Goal: Check status: Check status

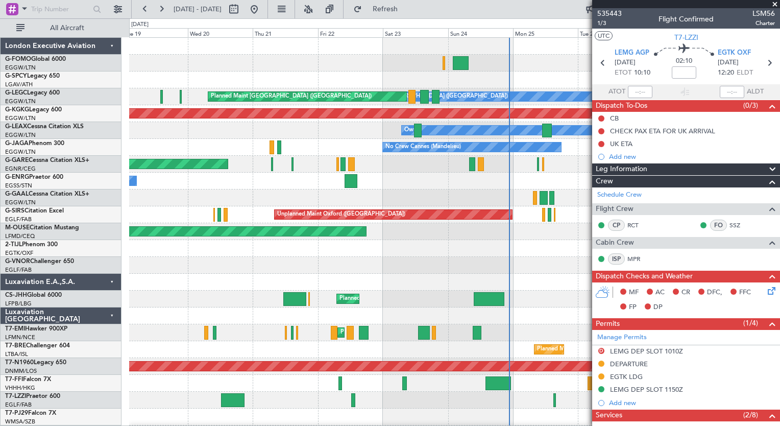
scroll to position [228, 0]
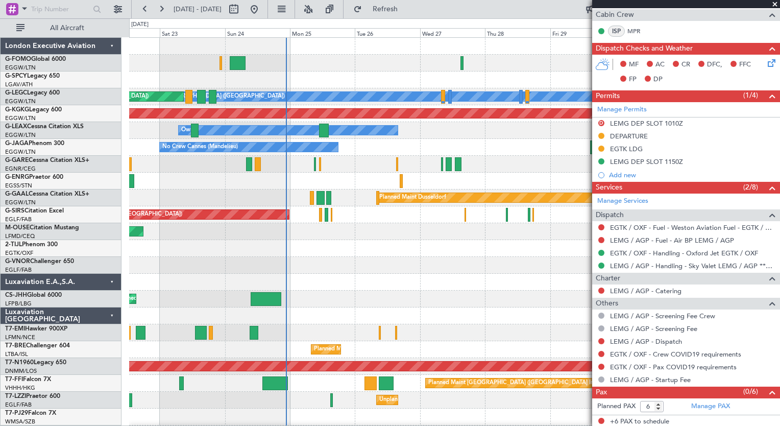
click at [192, 295] on div "A/C Unavailable [GEOGRAPHIC_DATA] ([GEOGRAPHIC_DATA]) Planned Maint [GEOGRAPHIC…" at bounding box center [454, 265] width 650 height 455
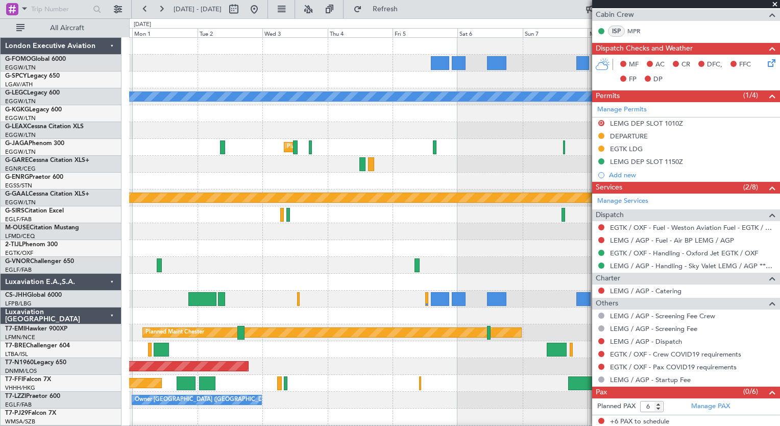
click at [347, 357] on div "A/C Unavailable [GEOGRAPHIC_DATA] ([GEOGRAPHIC_DATA]) AOG Maint [GEOGRAPHIC_DAT…" at bounding box center [454, 265] width 650 height 455
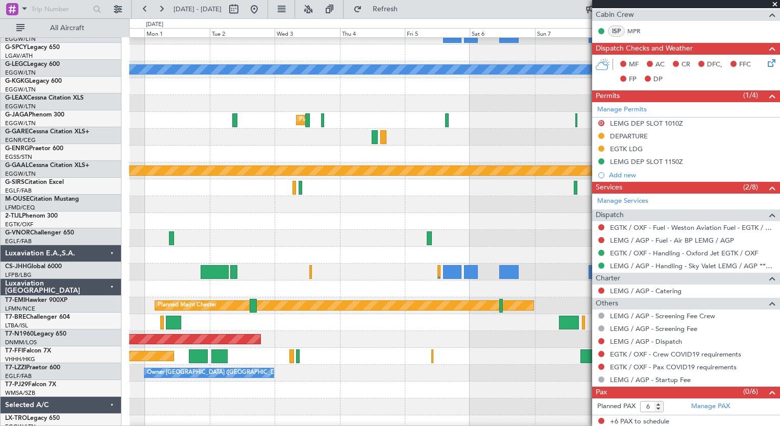
scroll to position [33, 0]
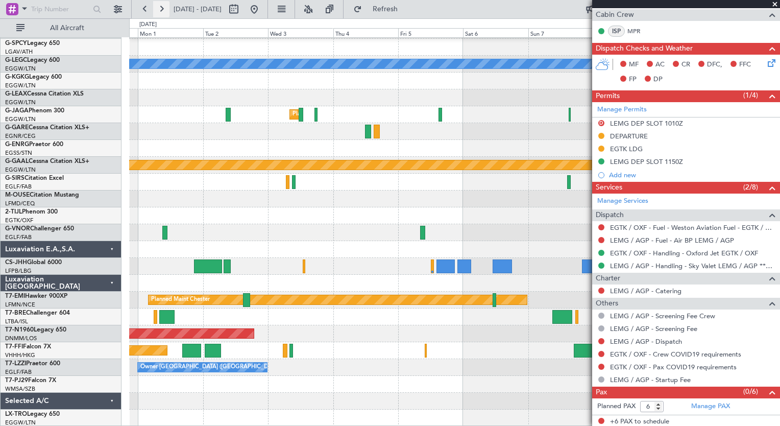
click at [166, 6] on button at bounding box center [161, 9] width 16 height 16
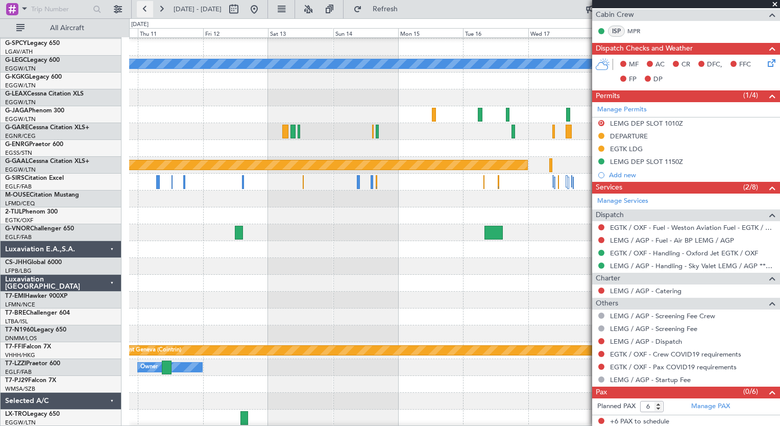
click at [149, 11] on button at bounding box center [145, 9] width 16 height 16
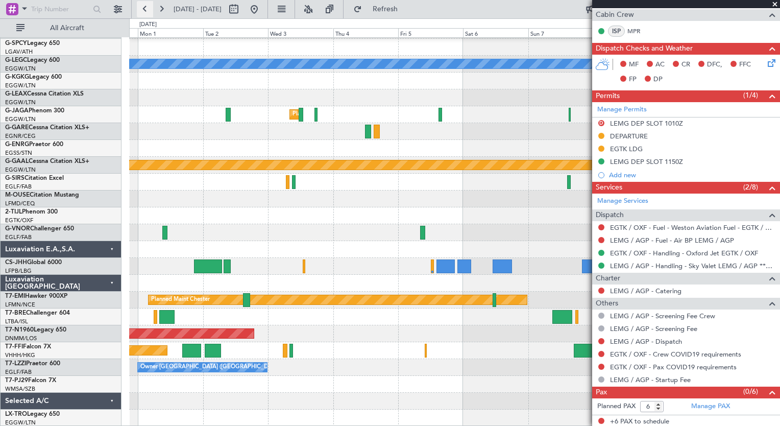
click at [149, 11] on button at bounding box center [145, 9] width 16 height 16
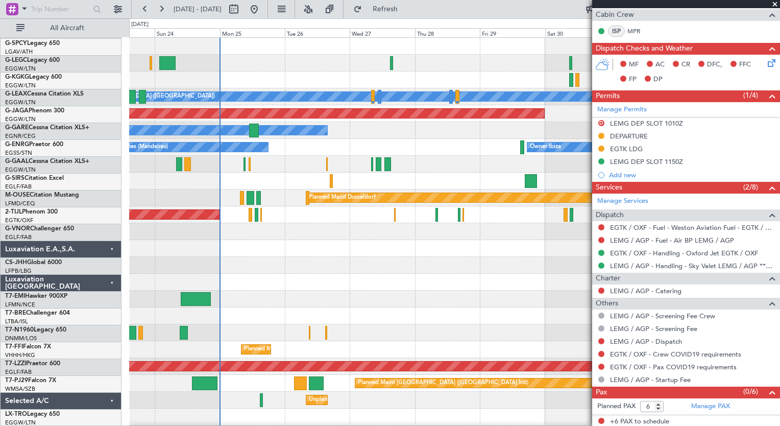
scroll to position [0, 0]
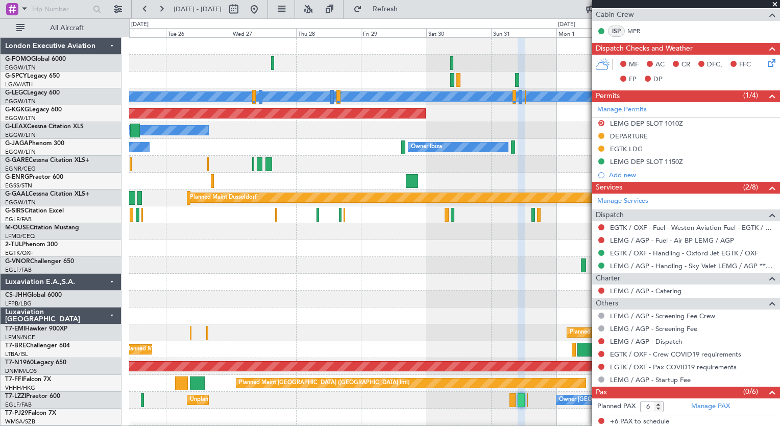
click at [188, 317] on div "A/C Unavailable [GEOGRAPHIC_DATA] ([GEOGRAPHIC_DATA]) Planned Maint [GEOGRAPHIC…" at bounding box center [454, 265] width 650 height 455
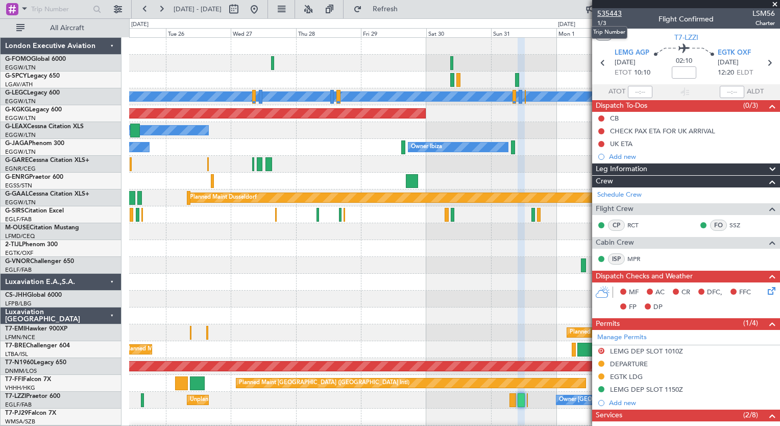
click at [600, 17] on span "535443" at bounding box center [609, 13] width 24 height 11
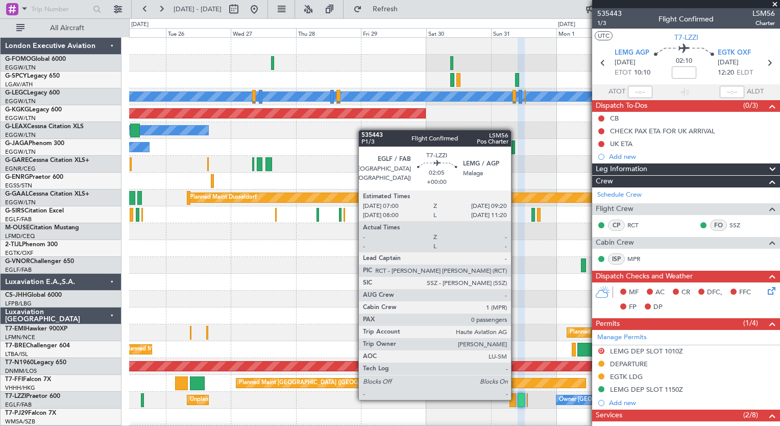
click at [515, 399] on div at bounding box center [512, 400] width 7 height 14
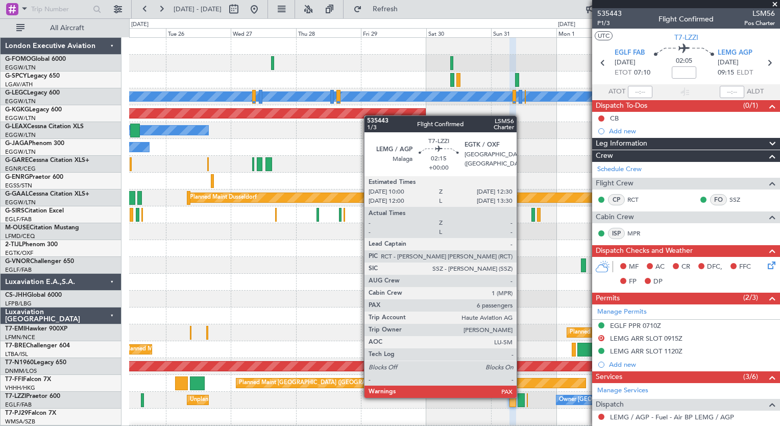
click at [521, 397] on div at bounding box center [521, 400] width 7 height 14
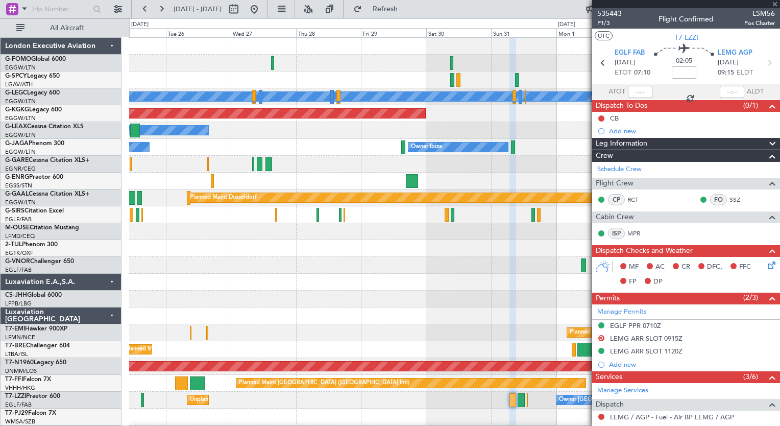
type input "6"
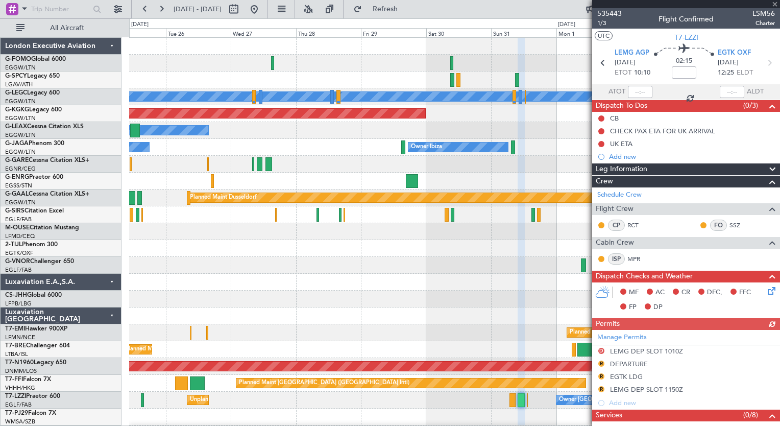
scroll to position [228, 0]
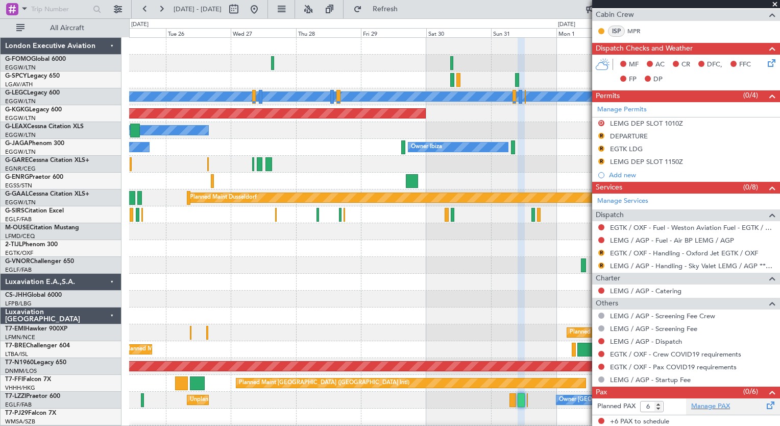
click at [698, 398] on div "Manage PAX" at bounding box center [733, 406] width 94 height 16
